Goal: Communication & Community: Answer question/provide support

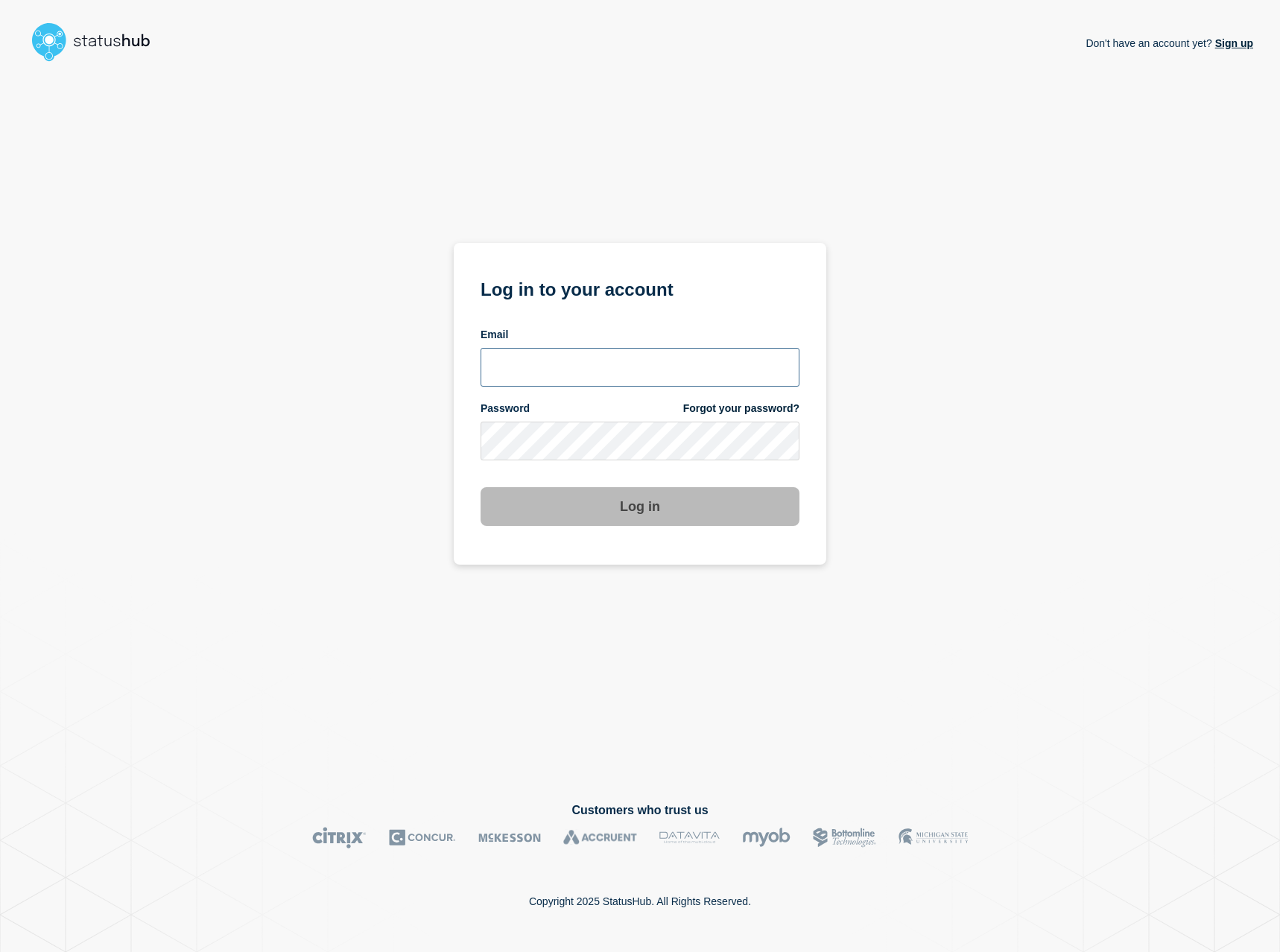
type input "kguthery@lcisd.org"
click at [672, 523] on button "Log in" at bounding box center [640, 506] width 319 height 38
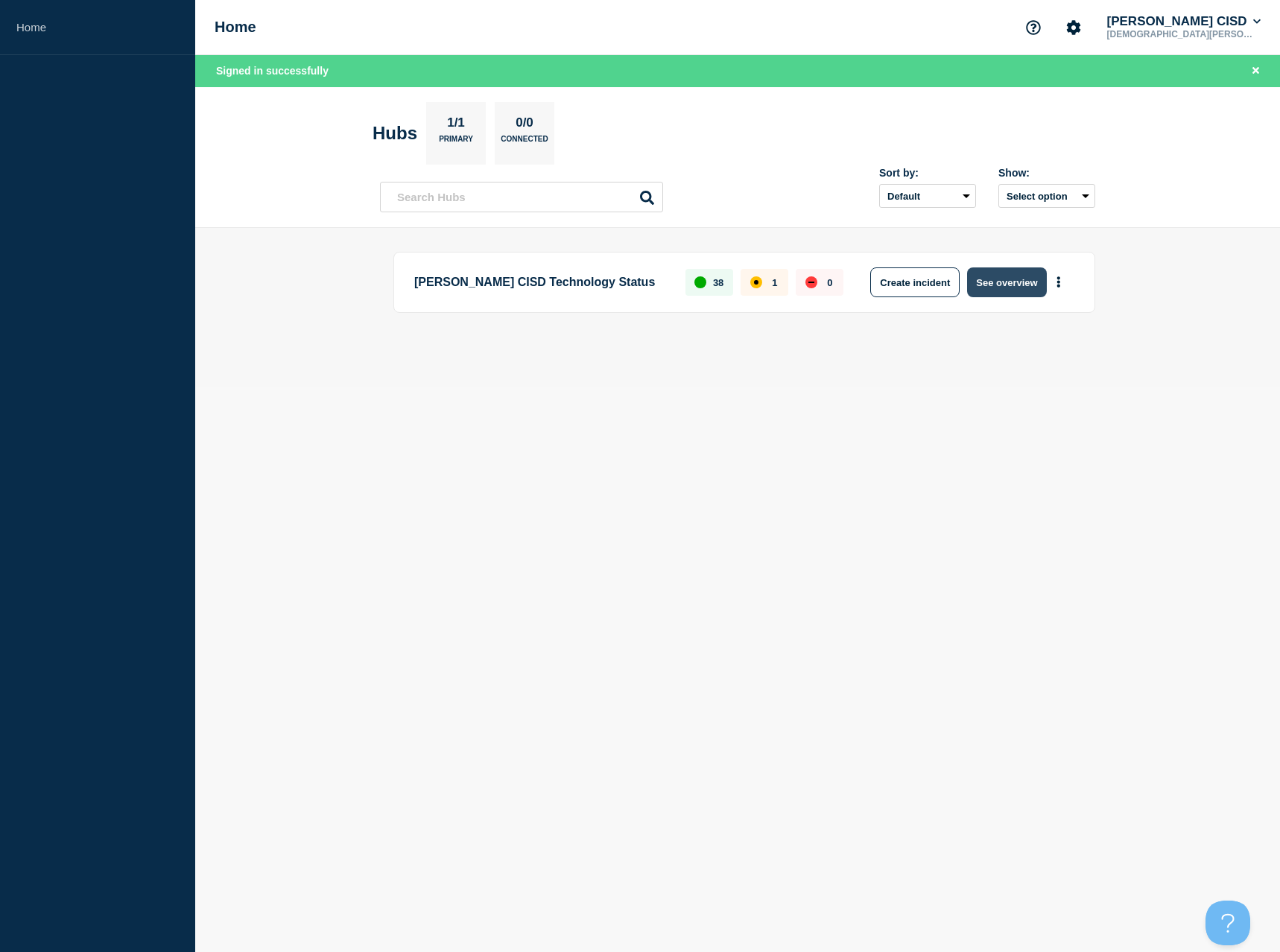
click at [1022, 284] on button "See overview" at bounding box center [1007, 282] width 79 height 30
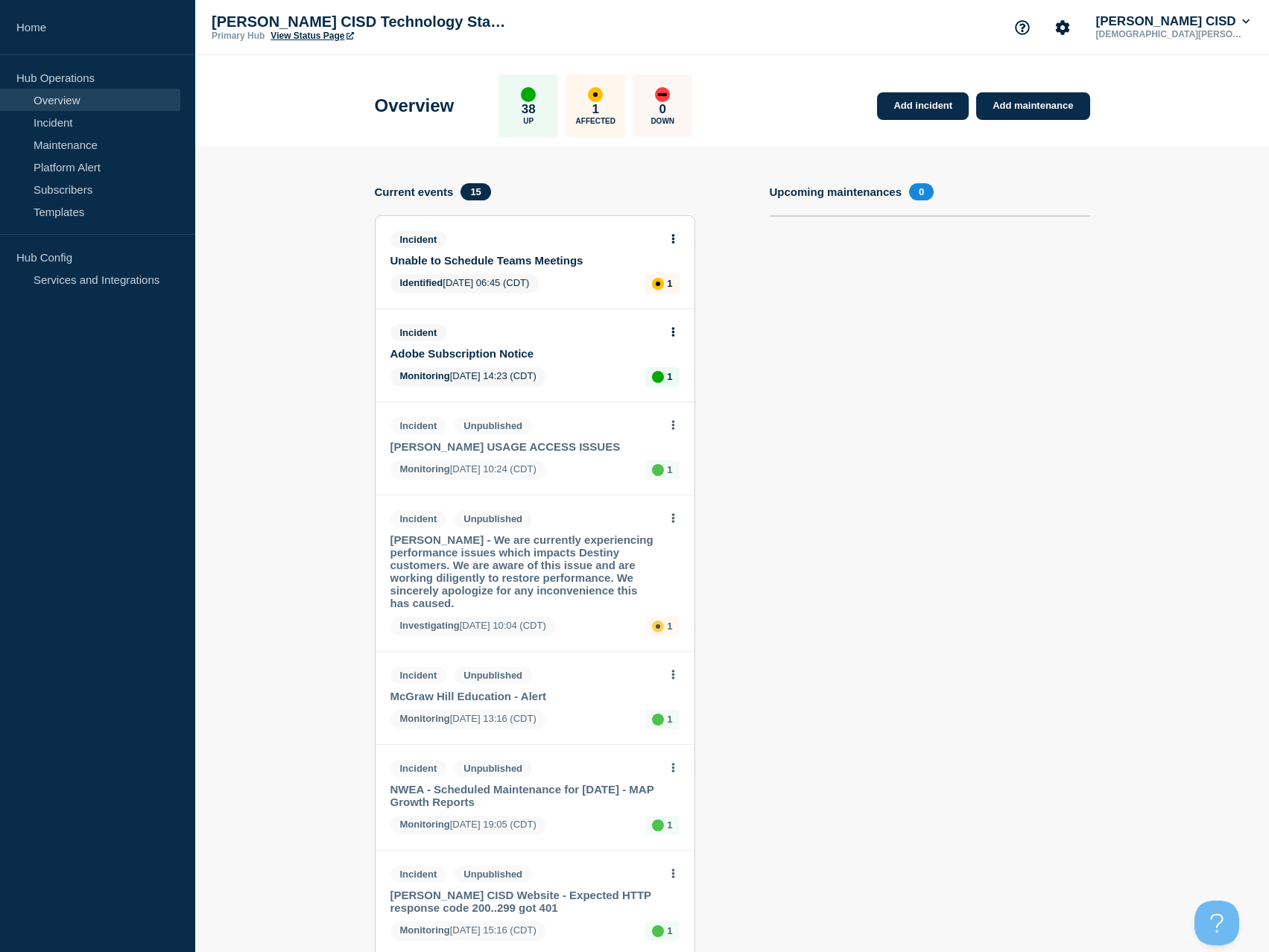
click at [562, 274] on div "Identified [DATE] 06:45 (CDT) 1" at bounding box center [535, 283] width 289 height 20
click at [517, 260] on link "Unable to Schedule Teams Meetings" at bounding box center [524, 260] width 269 height 13
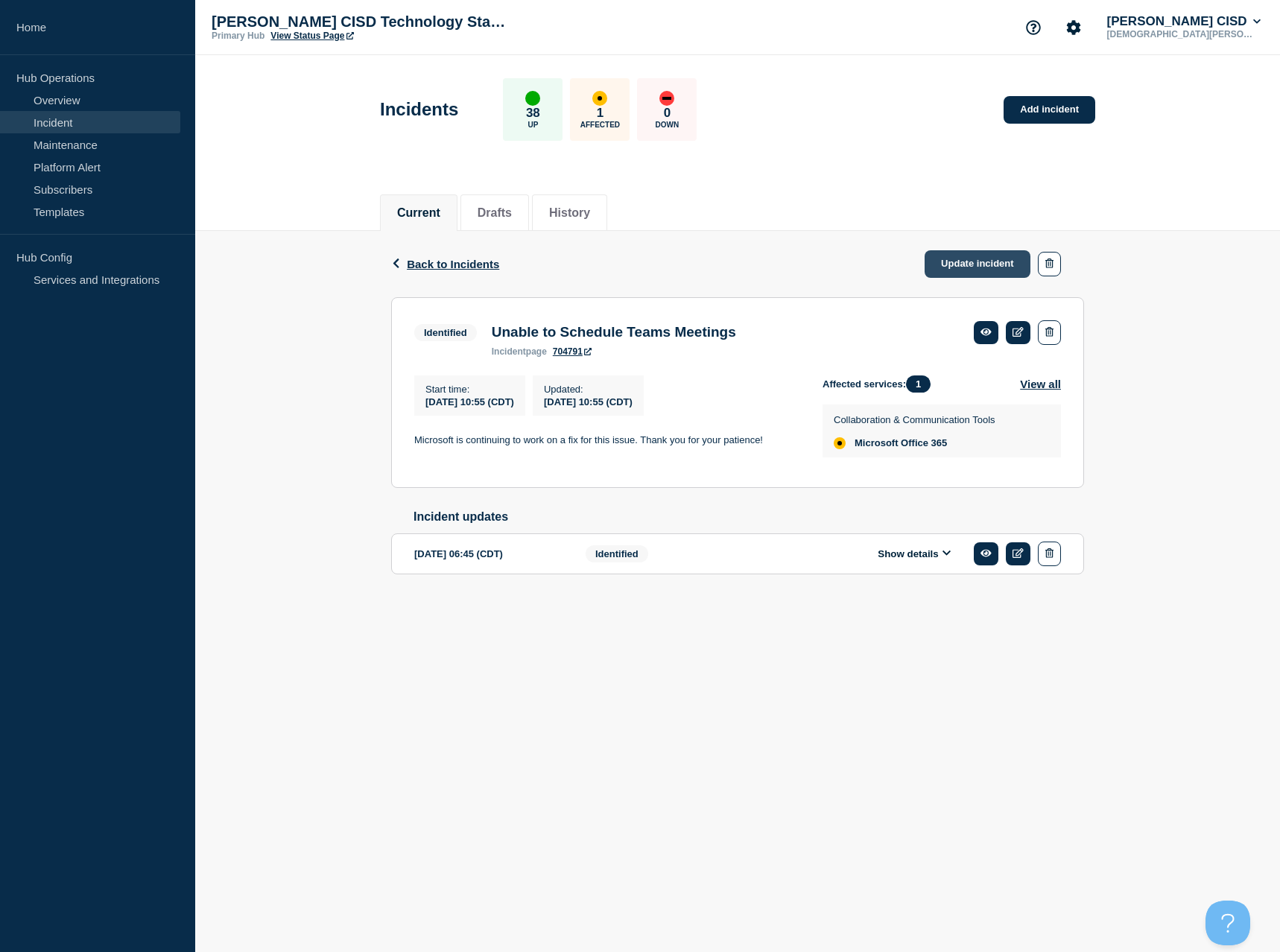
click at [984, 263] on link "Update incident" at bounding box center [978, 264] width 106 height 27
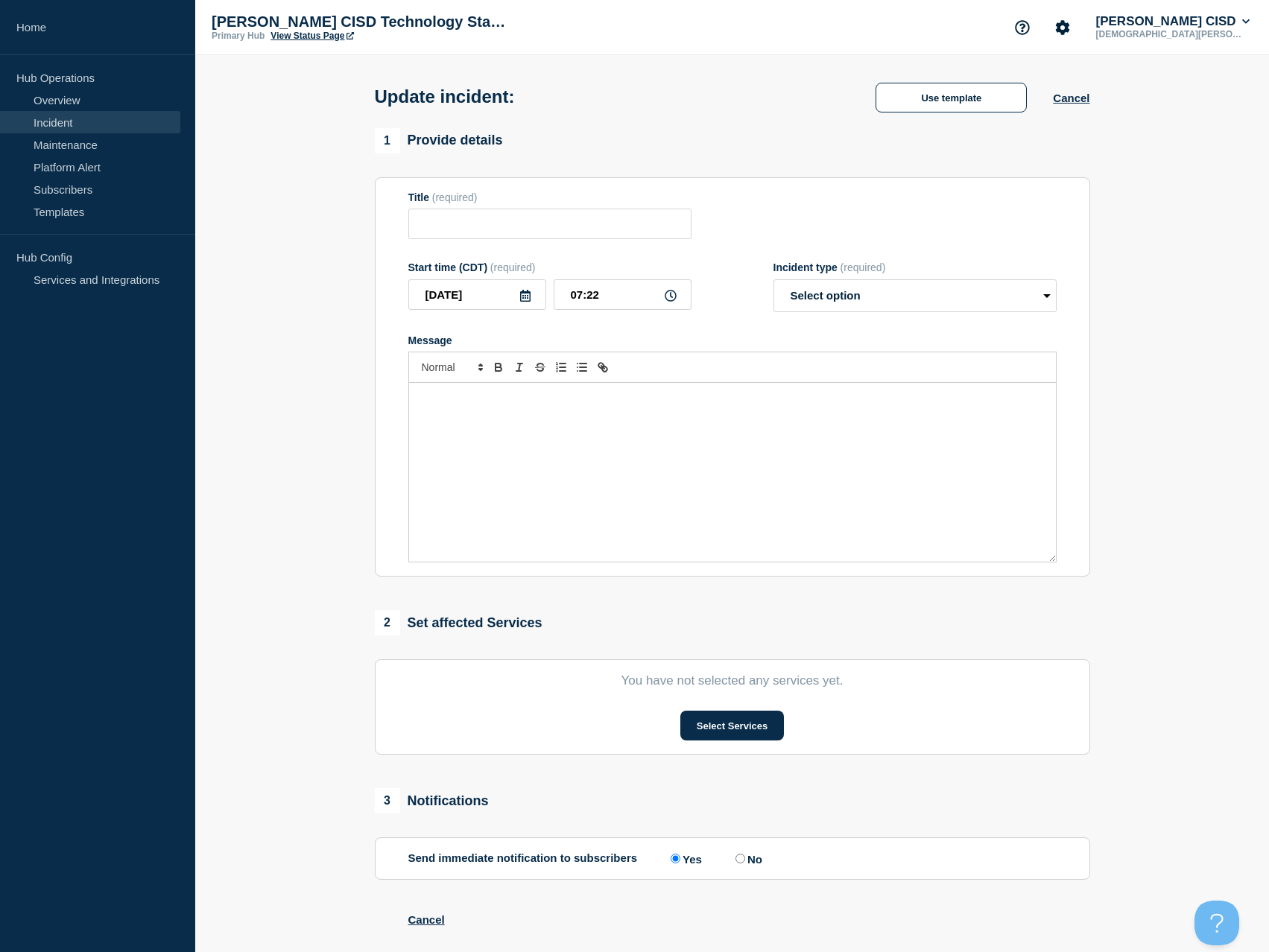
type input "Unable to Schedule Teams Meetings"
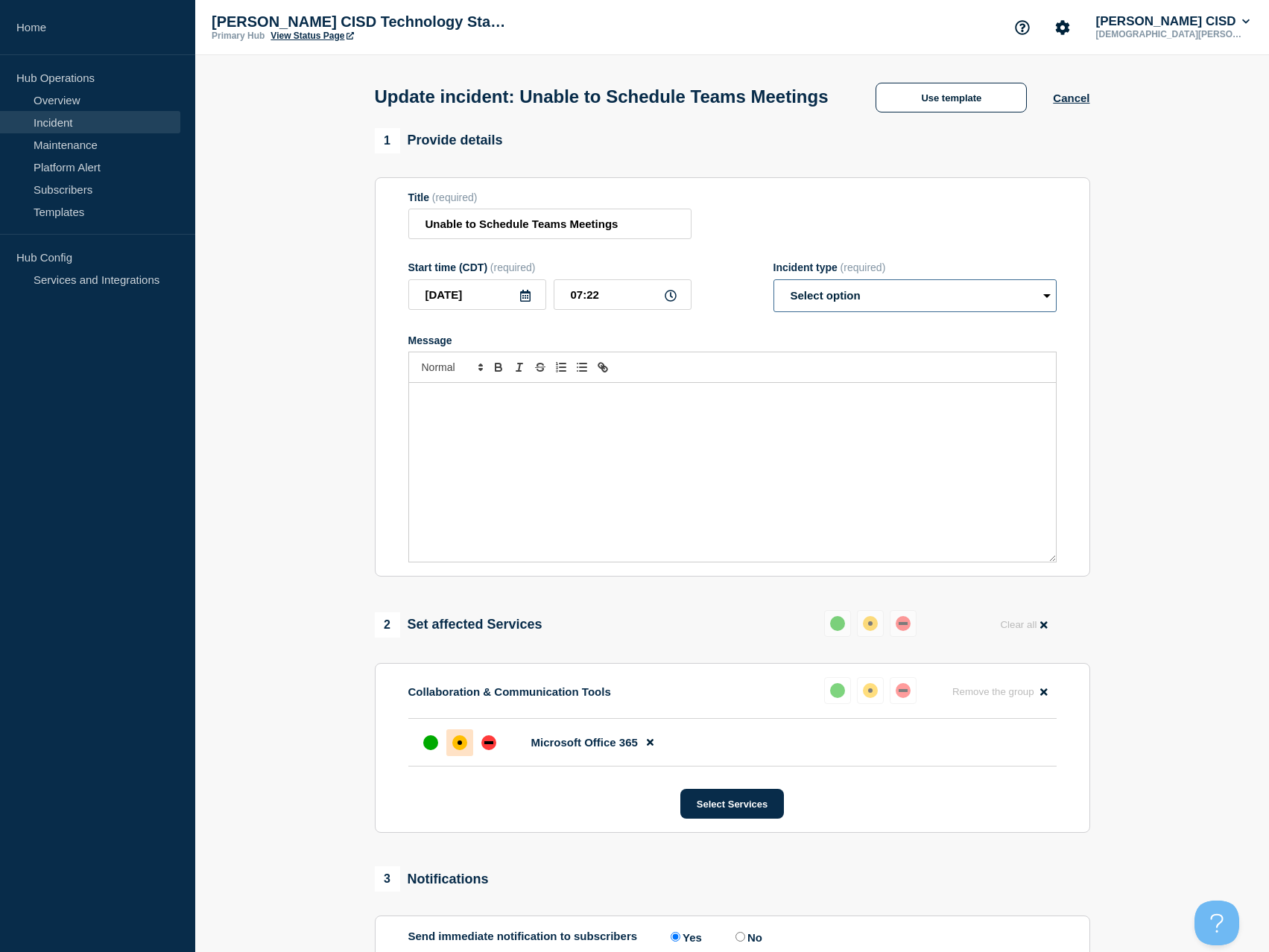
click at [893, 312] on select "Select option Investigating Identified Monitoring Resolved" at bounding box center [915, 295] width 284 height 32
select select "monitoring"
click at [774, 307] on select "Select option Investigating Identified Monitoring Resolved" at bounding box center [915, 295] width 284 height 32
click at [564, 435] on div "Message" at bounding box center [732, 471] width 646 height 178
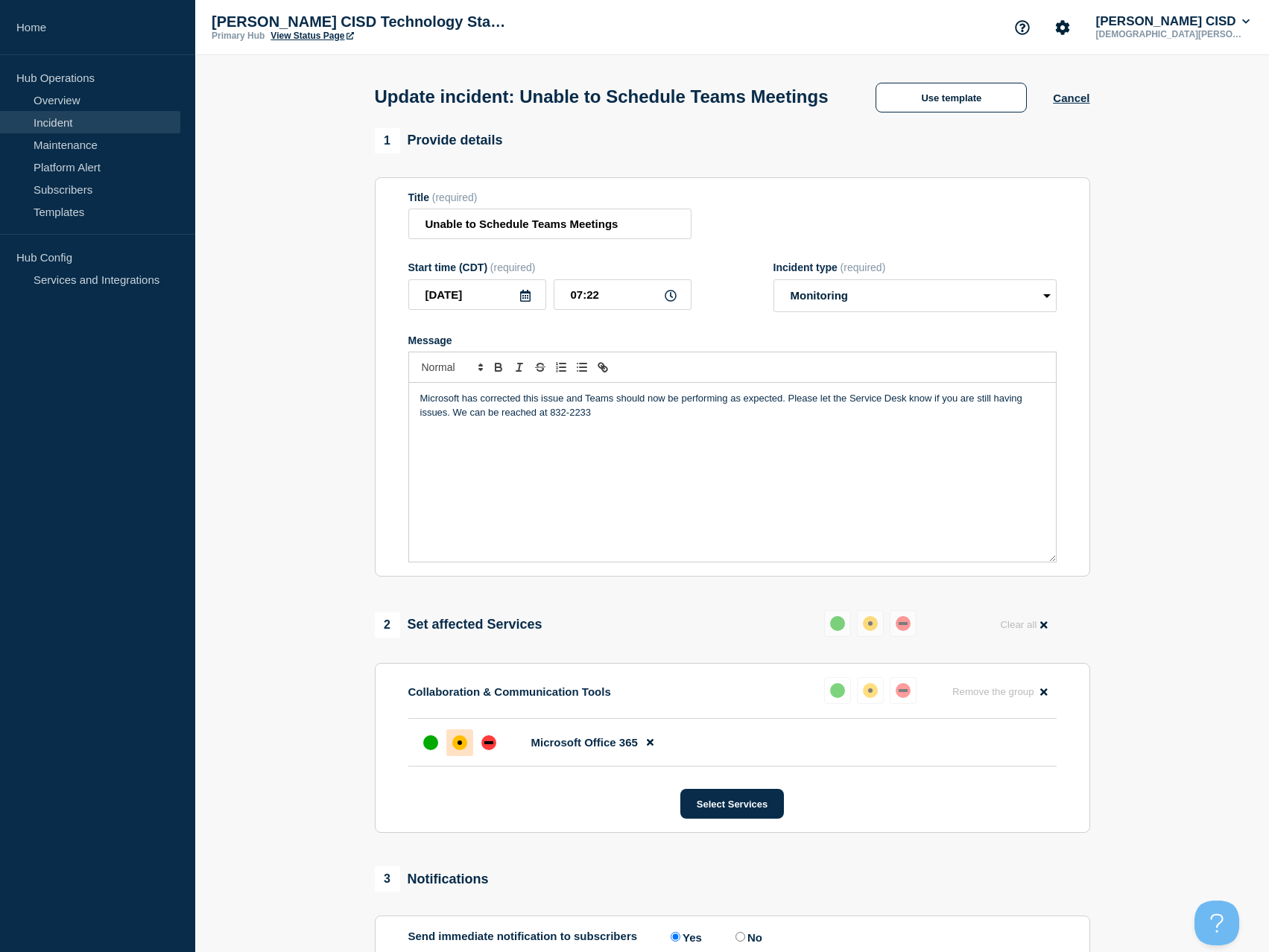
click at [611, 419] on p "Microsoft has corrected this issue and Teams should now be performing as expect…" at bounding box center [732, 406] width 624 height 27
click at [447, 474] on p "Thnaksd!" at bounding box center [732, 467] width 624 height 14
click at [612, 474] on p "Thanks!" at bounding box center [732, 467] width 624 height 14
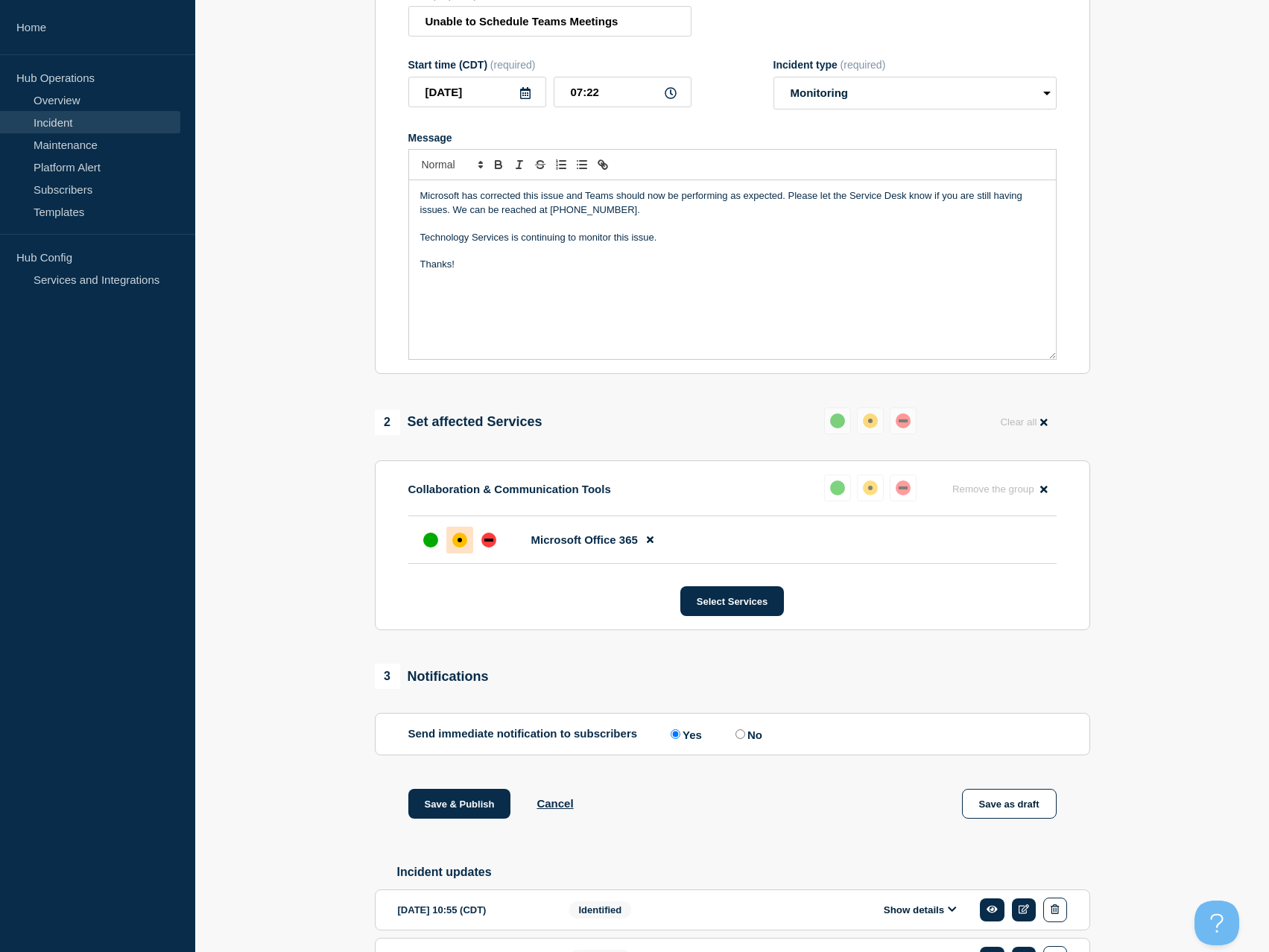
scroll to position [224, 0]
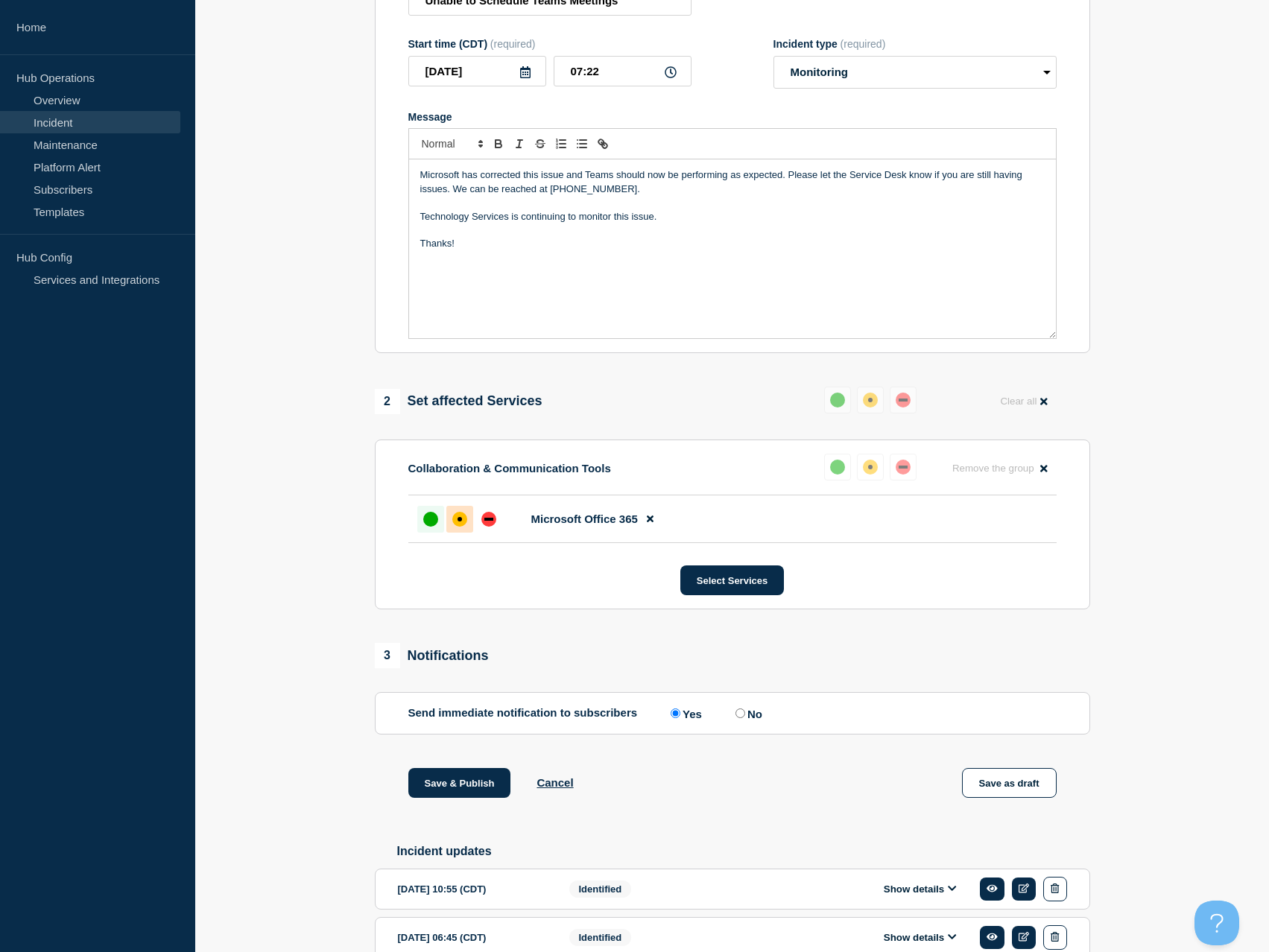
click at [431, 527] on div "up" at bounding box center [430, 518] width 15 height 15
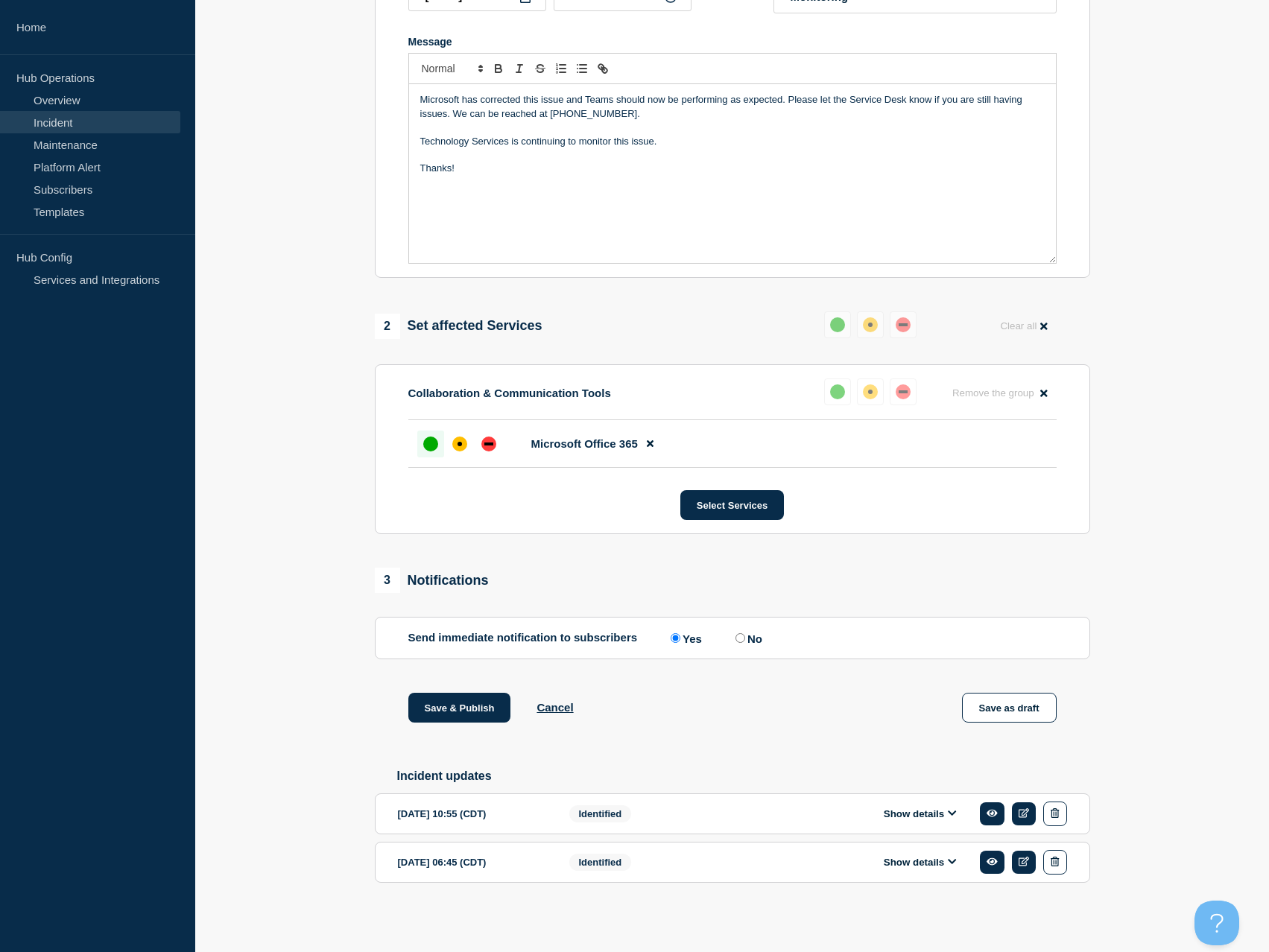
scroll to position [330, 0]
click at [460, 706] on button "Save & Publish" at bounding box center [459, 707] width 102 height 30
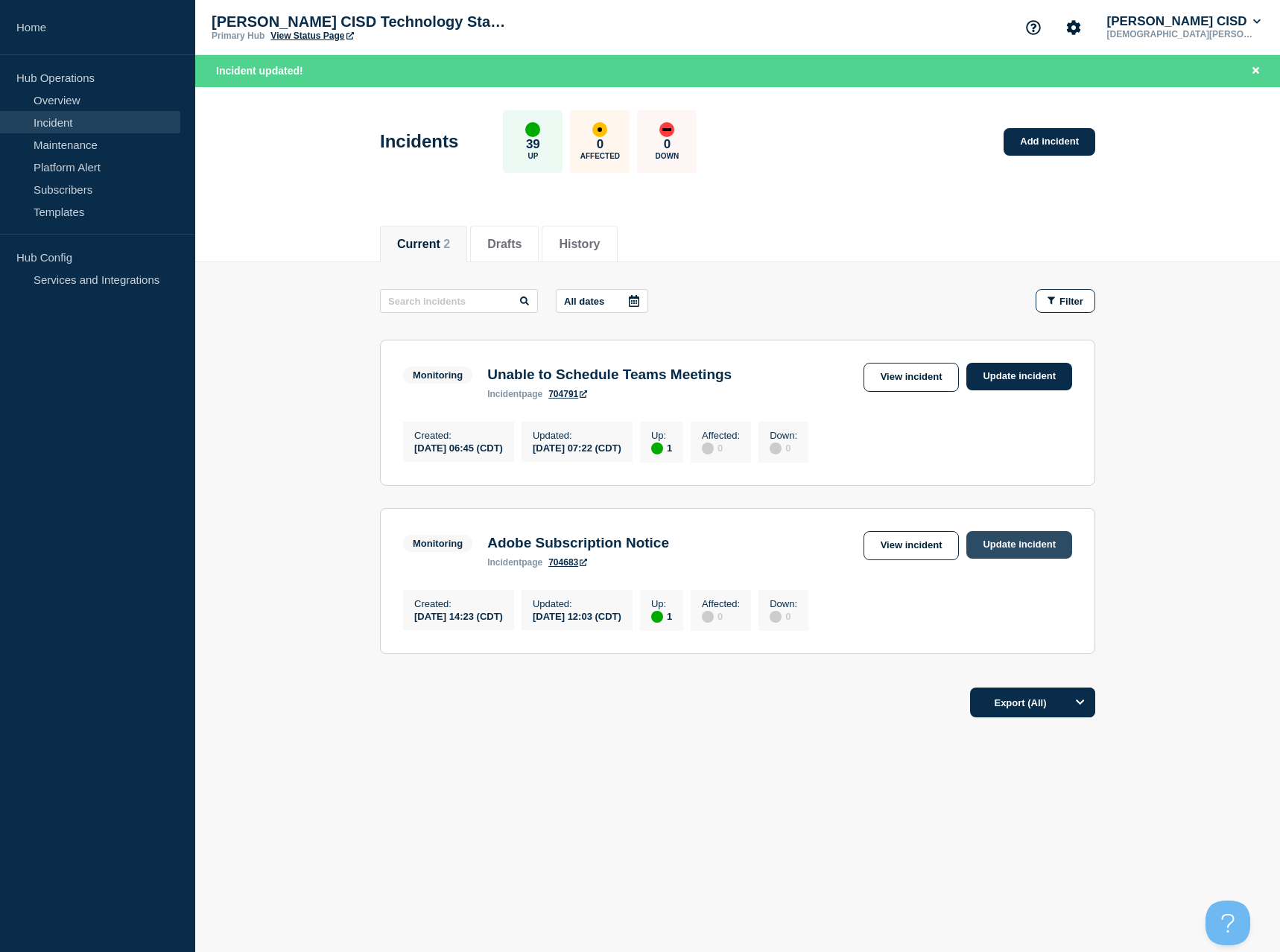
click at [1022, 555] on link "Update incident" at bounding box center [1020, 545] width 106 height 27
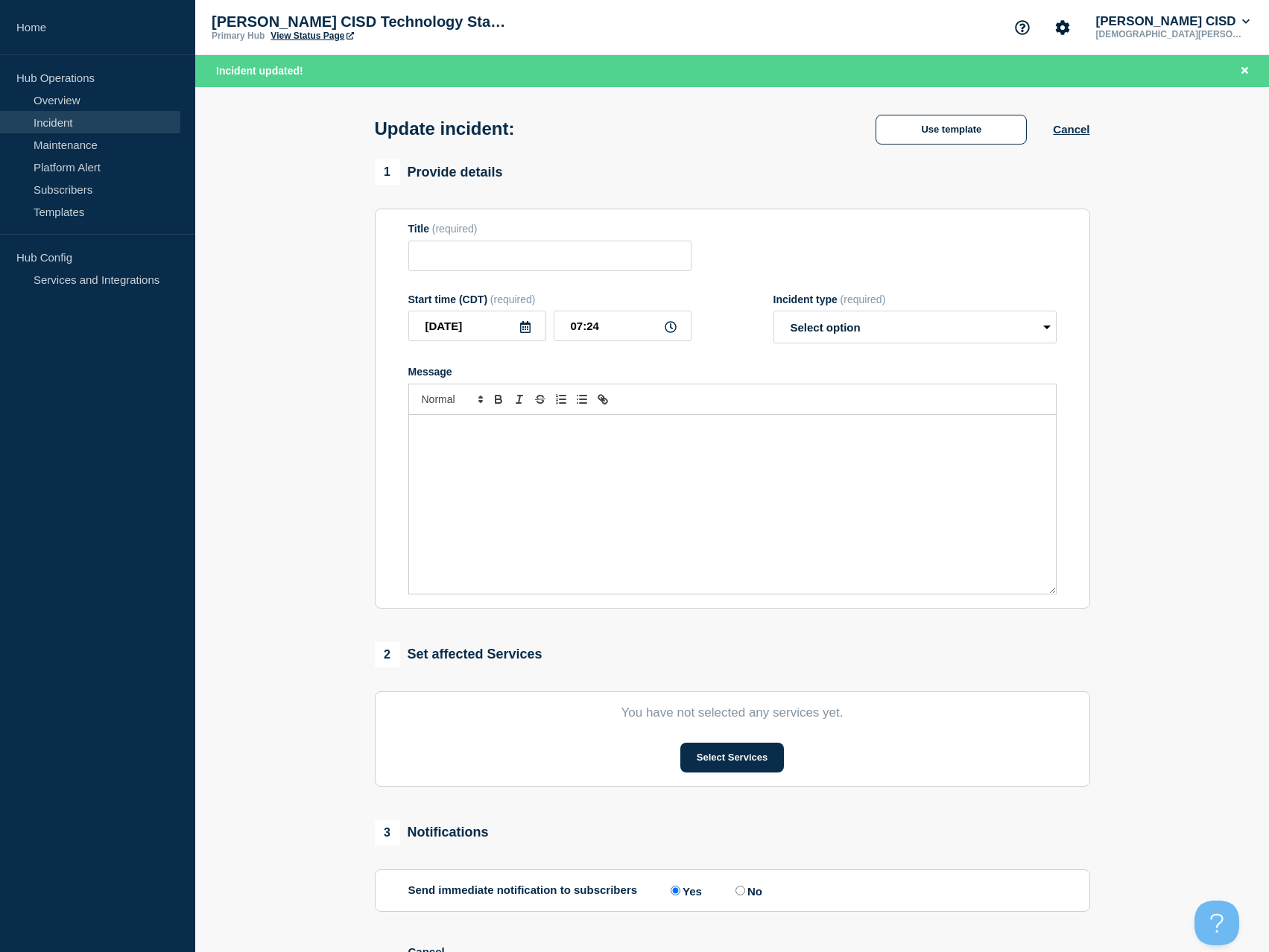
type input "Adobe Subscription Notice"
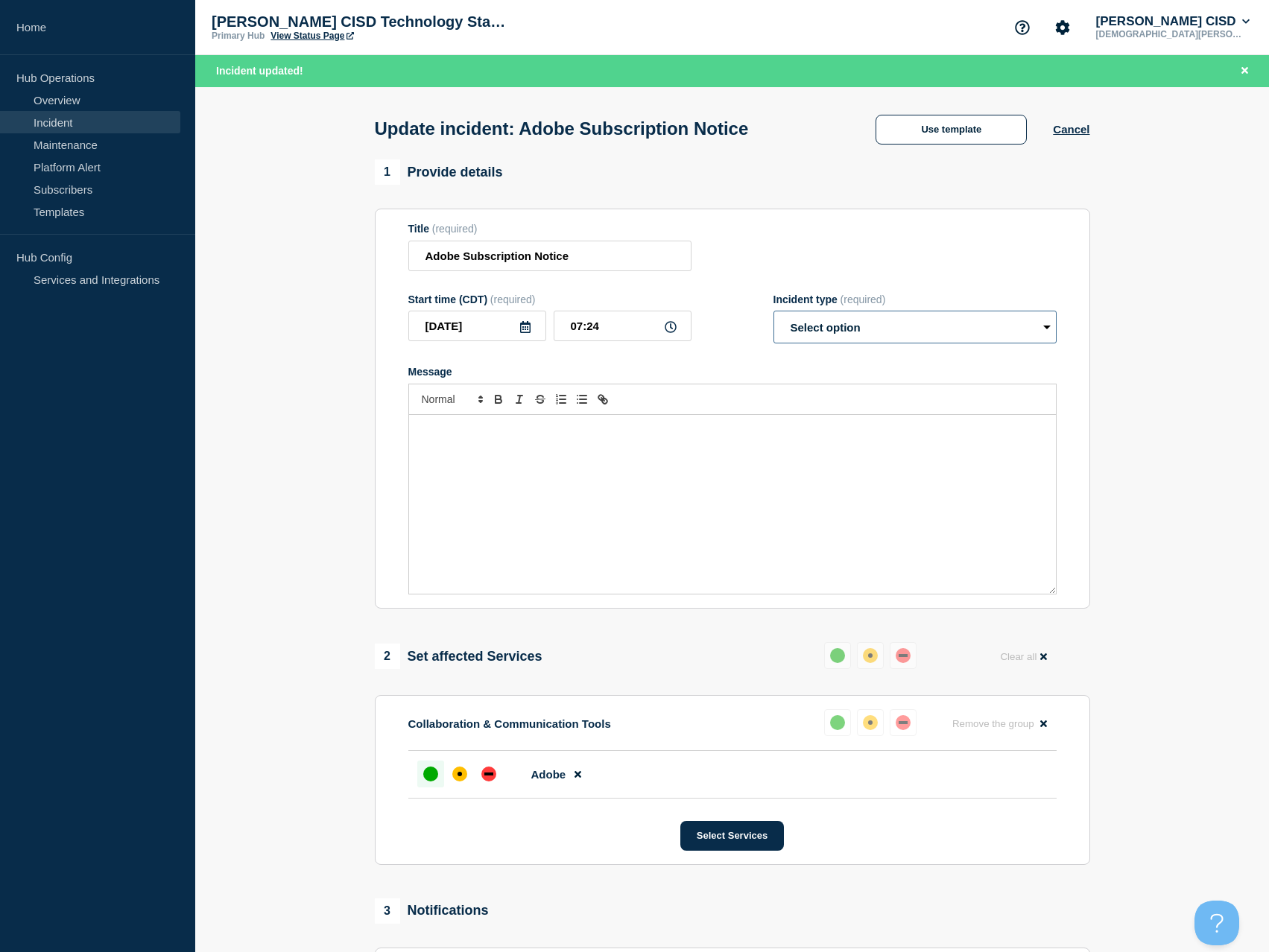
click at [920, 343] on select "Select option Investigating Identified Monitoring Resolved" at bounding box center [915, 327] width 284 height 32
select select "resolved"
click at [774, 314] on select "Select option Investigating Identified Monitoring Resolved" at bounding box center [915, 327] width 284 height 32
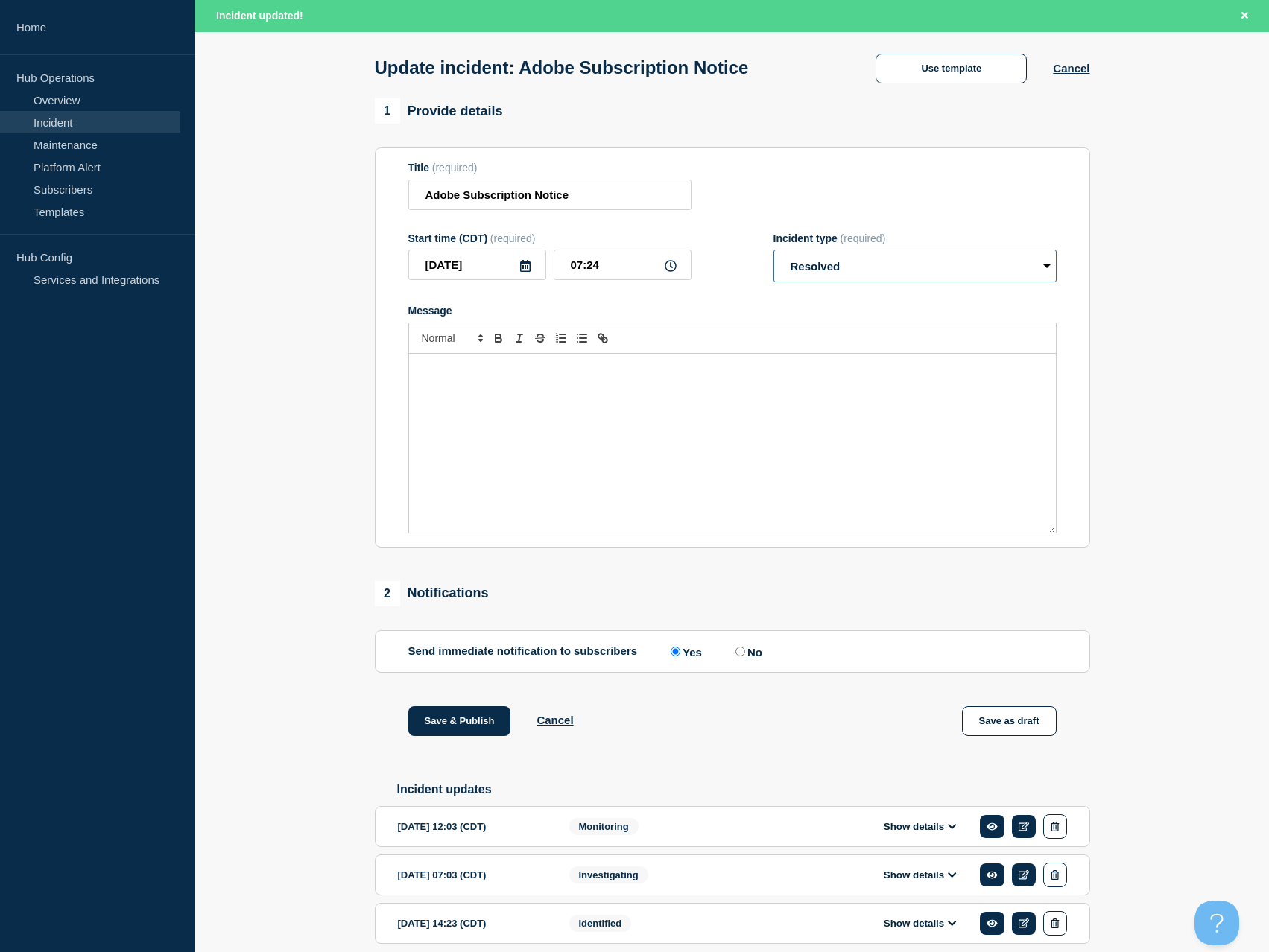
scroll to position [130, 0]
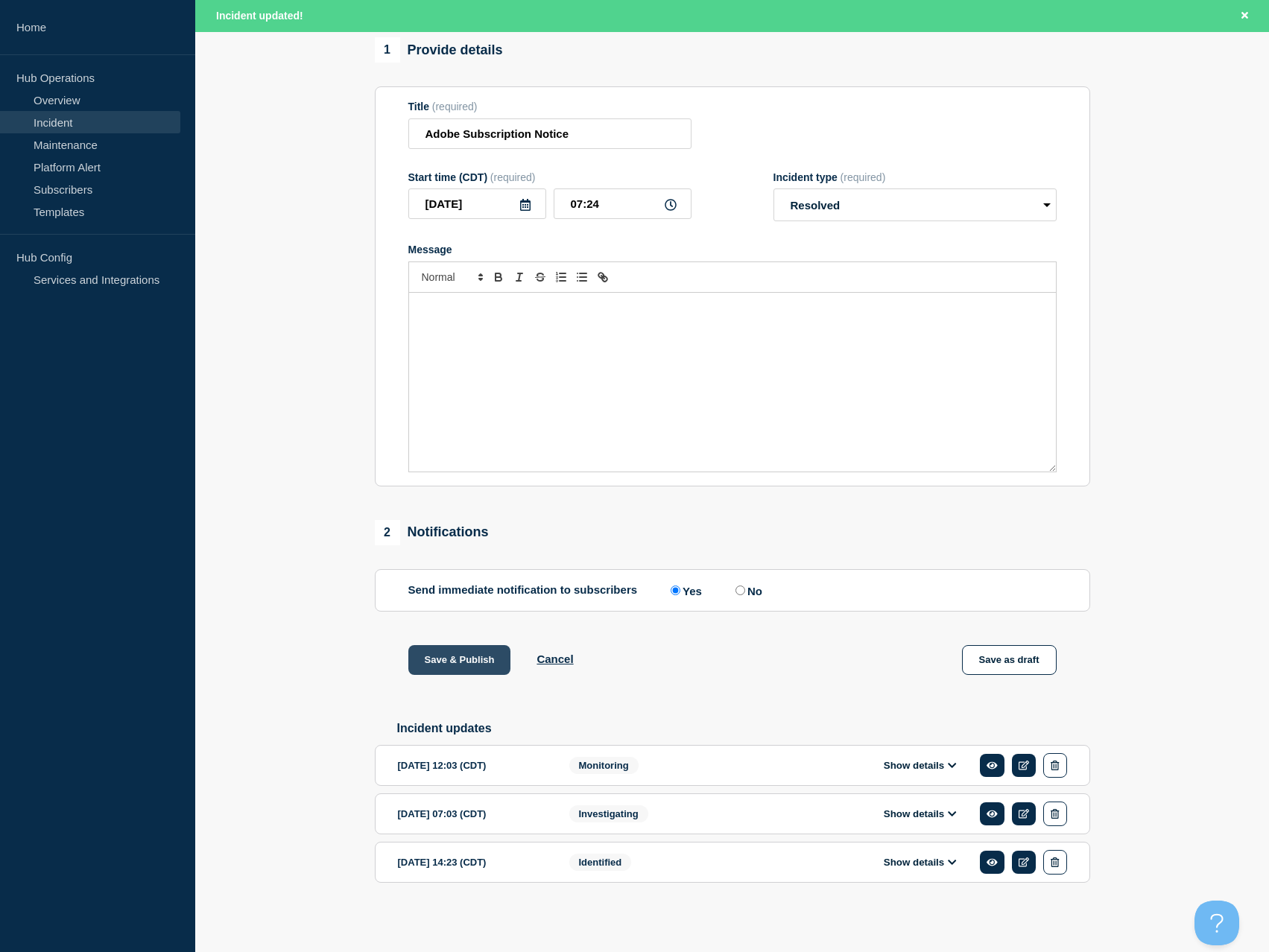
click at [475, 657] on button "Save & Publish" at bounding box center [459, 660] width 102 height 30
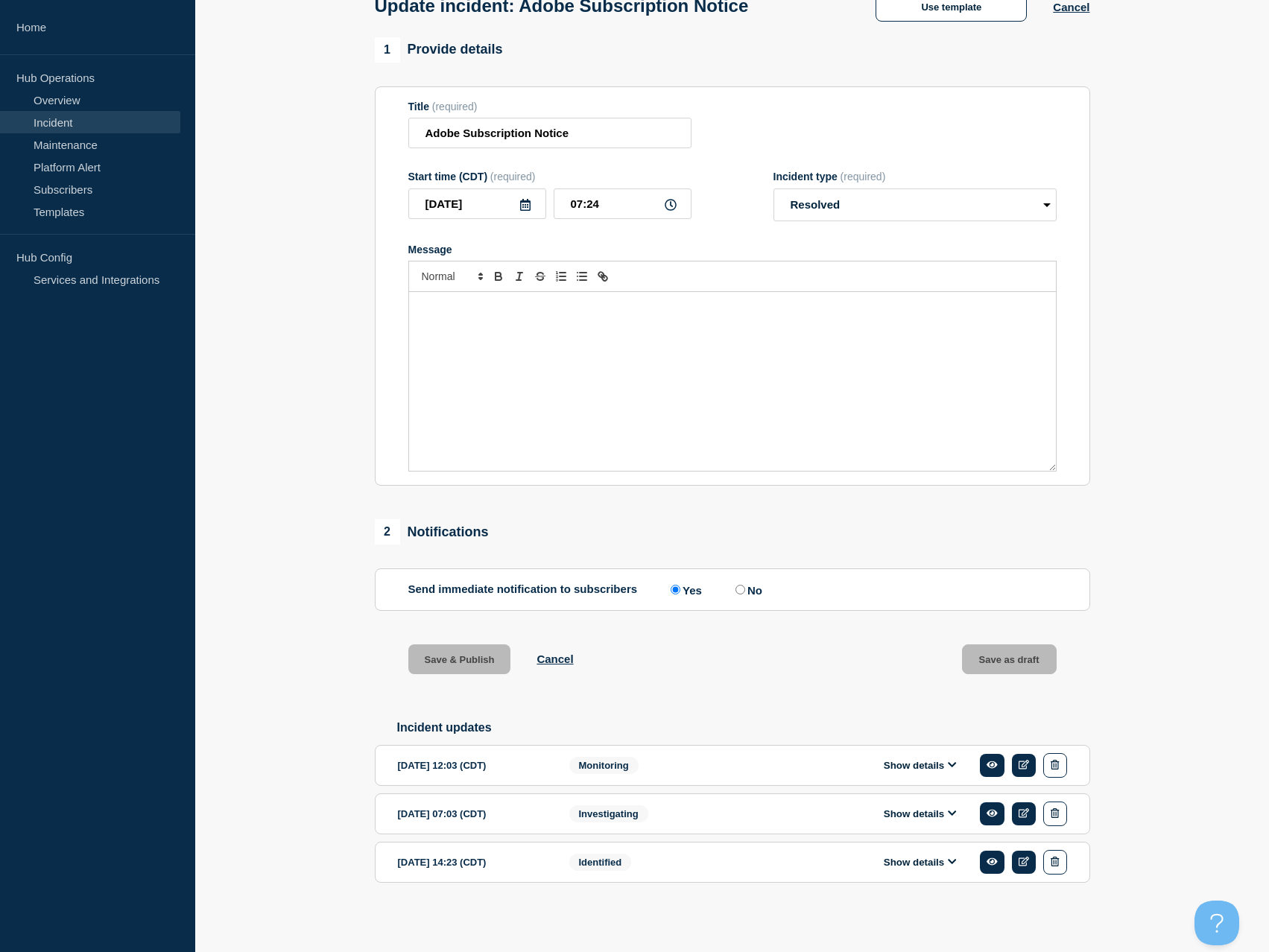
scroll to position [97, 0]
